Goal: Navigation & Orientation: Find specific page/section

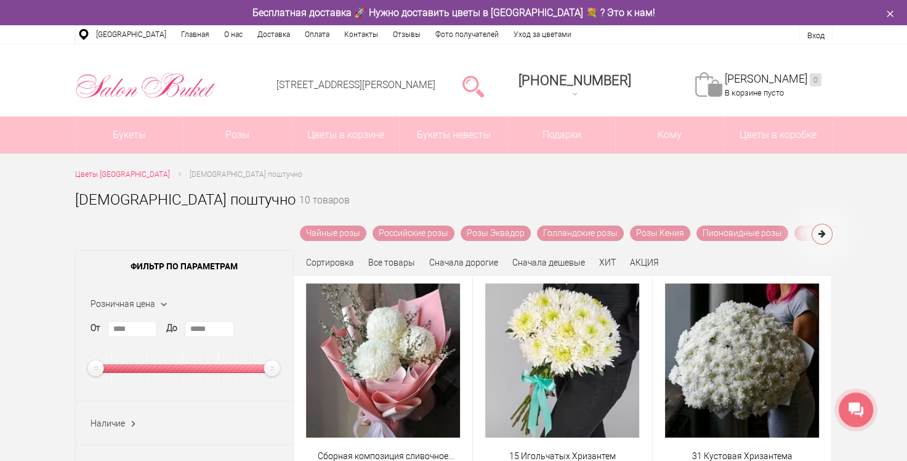
click at [822, 235] on icon at bounding box center [822, 233] width 7 height 9
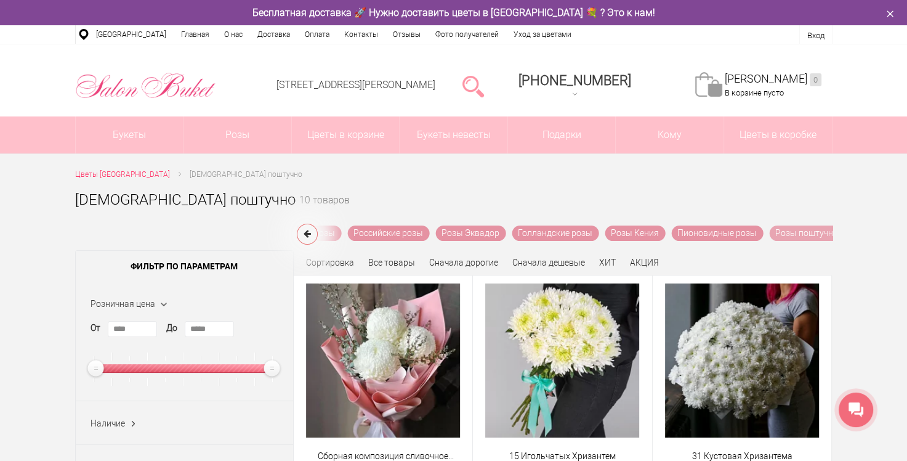
click at [822, 235] on link "Розы поштучно" at bounding box center [806, 232] width 75 height 15
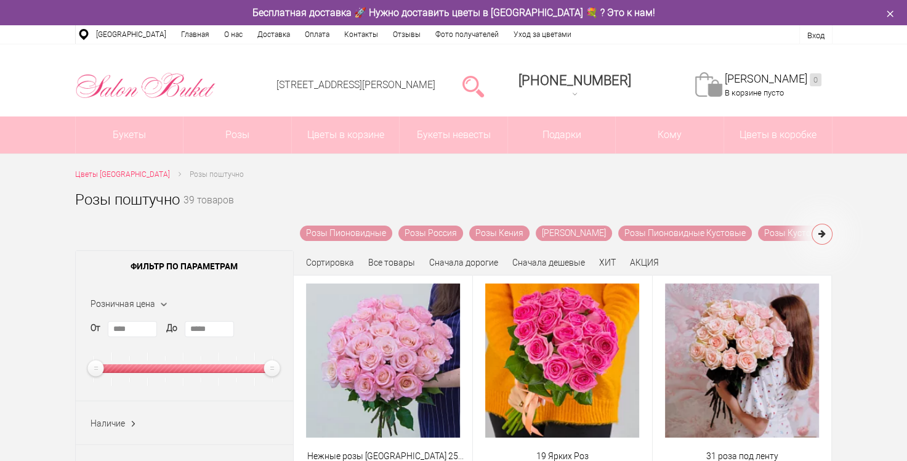
click at [823, 232] on icon at bounding box center [822, 233] width 7 height 9
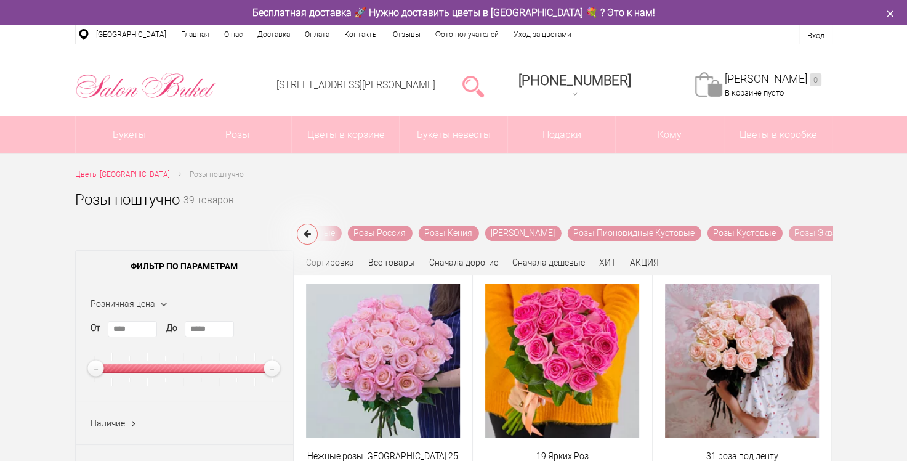
click at [823, 232] on link "Розы Эквадор" at bounding box center [823, 232] width 70 height 15
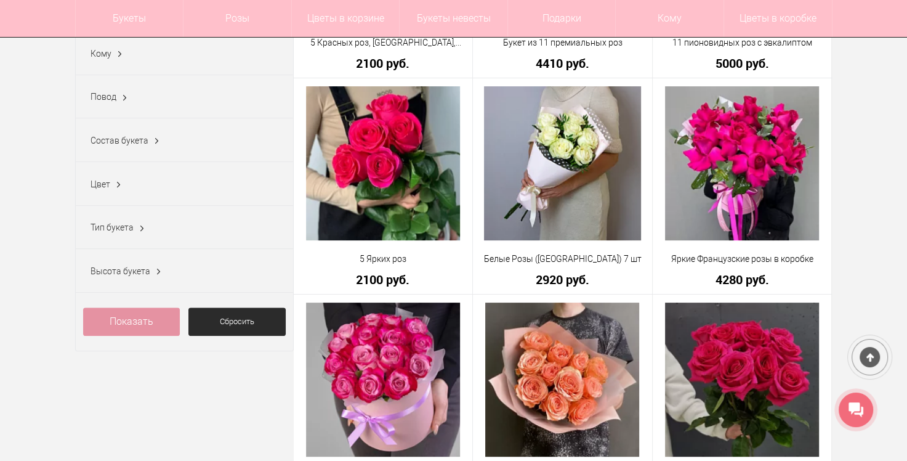
scroll to position [246, 0]
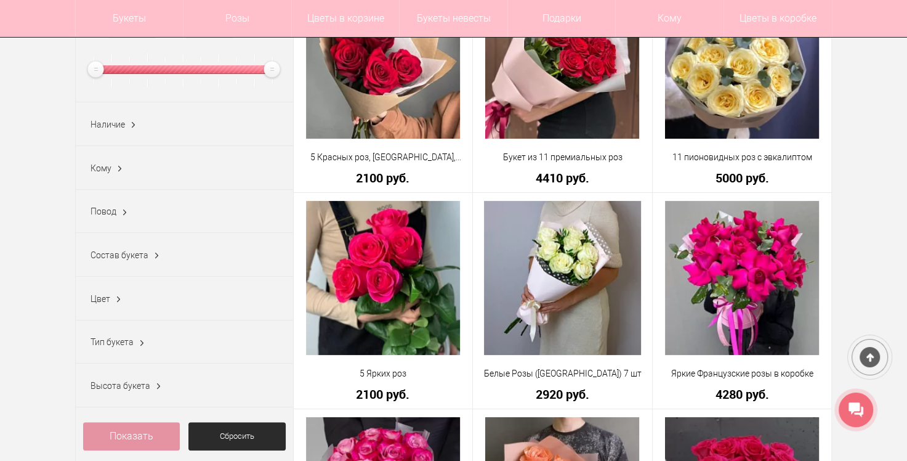
click at [137, 253] on span "Состав букета" at bounding box center [120, 255] width 58 height 10
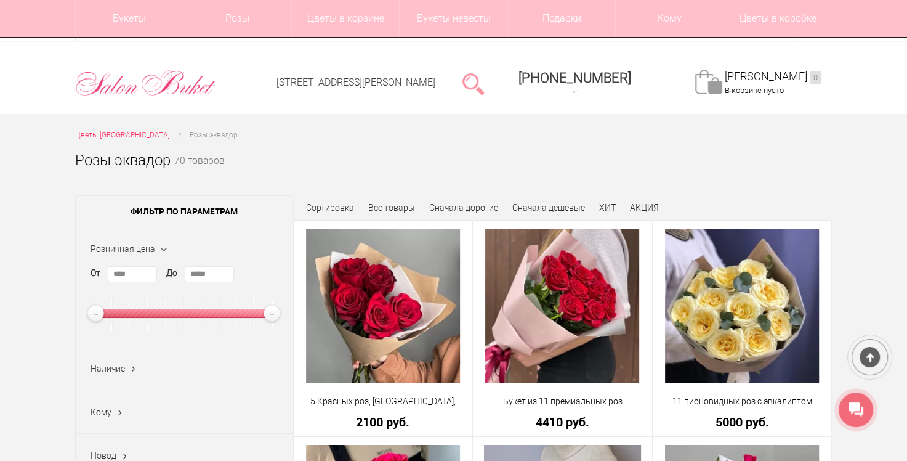
scroll to position [0, 0]
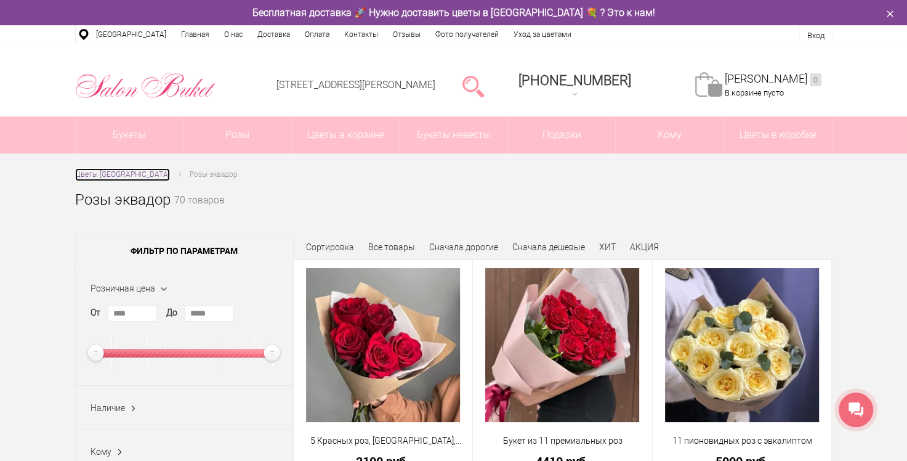
click at [151, 174] on span "Цветы [GEOGRAPHIC_DATA]" at bounding box center [122, 174] width 95 height 9
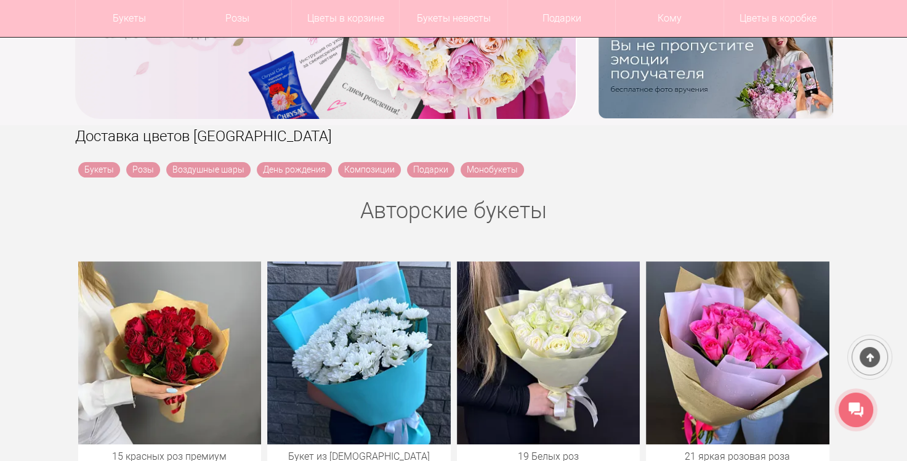
scroll to position [431, 0]
